Goal: Obtain resource: Obtain resource

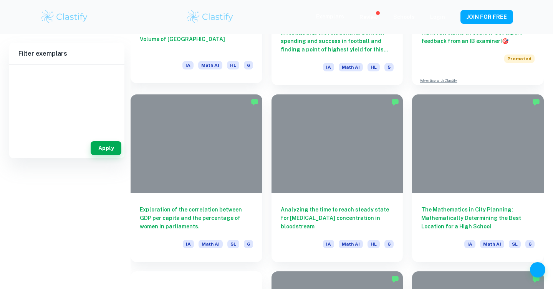
scroll to position [368, 0]
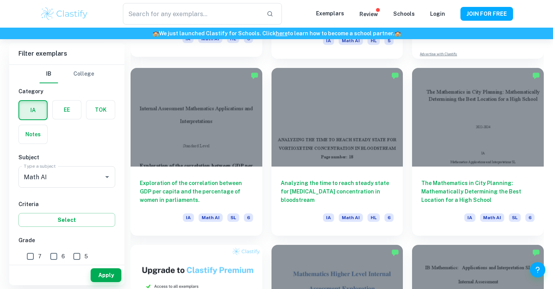
type input "Math AI"
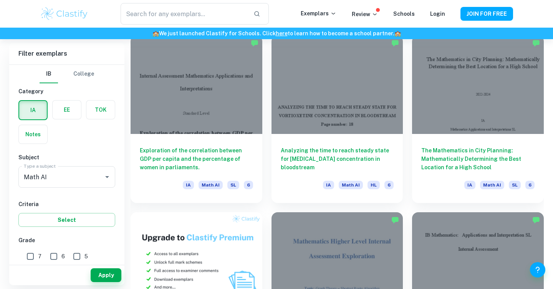
click at [30, 257] on input "7" at bounding box center [30, 256] width 15 height 15
checkbox input "true"
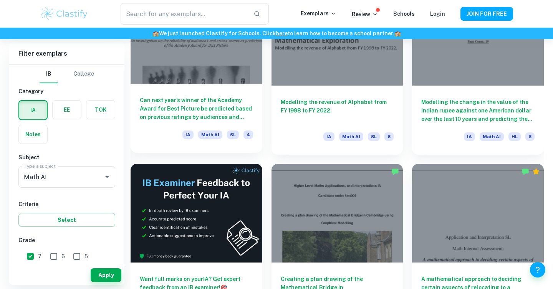
scroll to position [1158, 0]
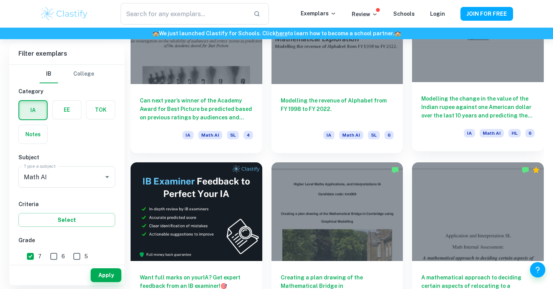
click at [482, 48] on div at bounding box center [478, 33] width 132 height 99
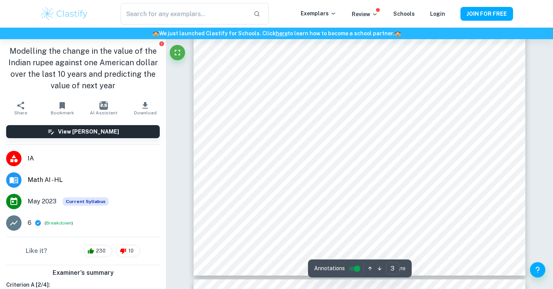
scroll to position [1176, 0]
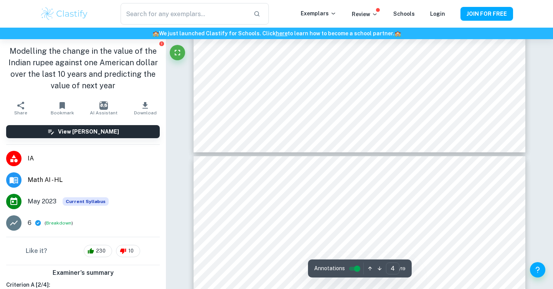
type input "5"
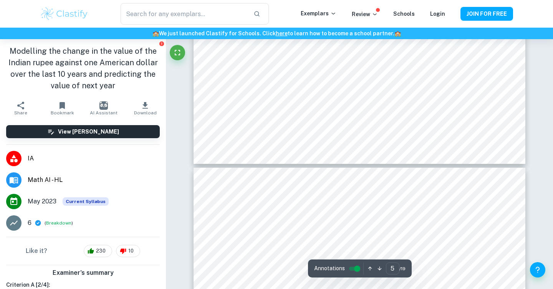
scroll to position [2155, 0]
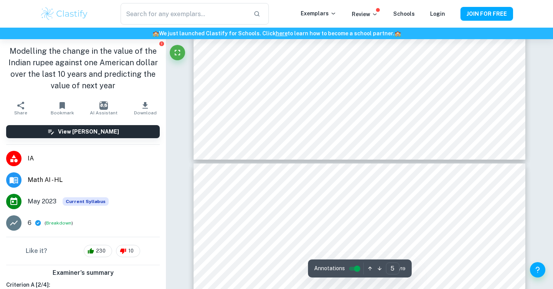
click at [353, 264] on input "controlled" at bounding box center [357, 268] width 28 height 9
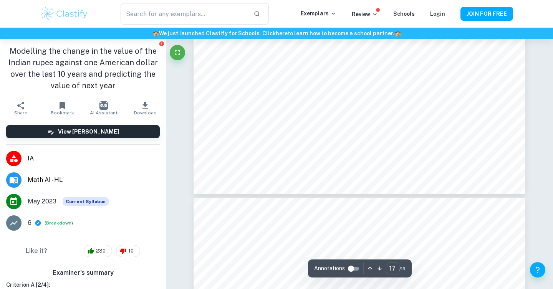
scroll to position [7447, 0]
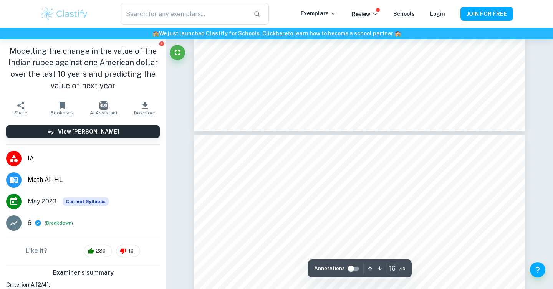
type input "15"
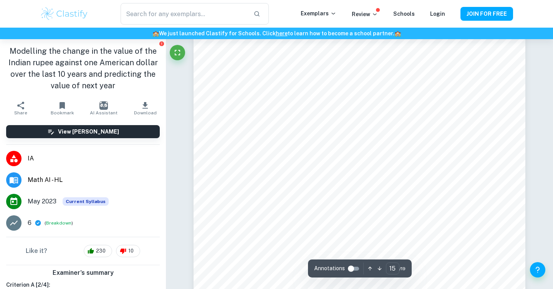
scroll to position [6406, 0]
click at [351, 269] on input "controlled" at bounding box center [351, 268] width 28 height 9
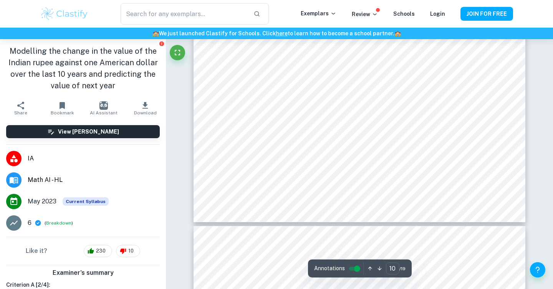
scroll to position [4308, 0]
type input "11"
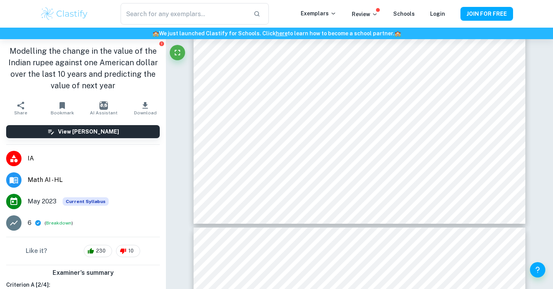
scroll to position [4543, 0]
